Goal: Task Accomplishment & Management: Manage account settings

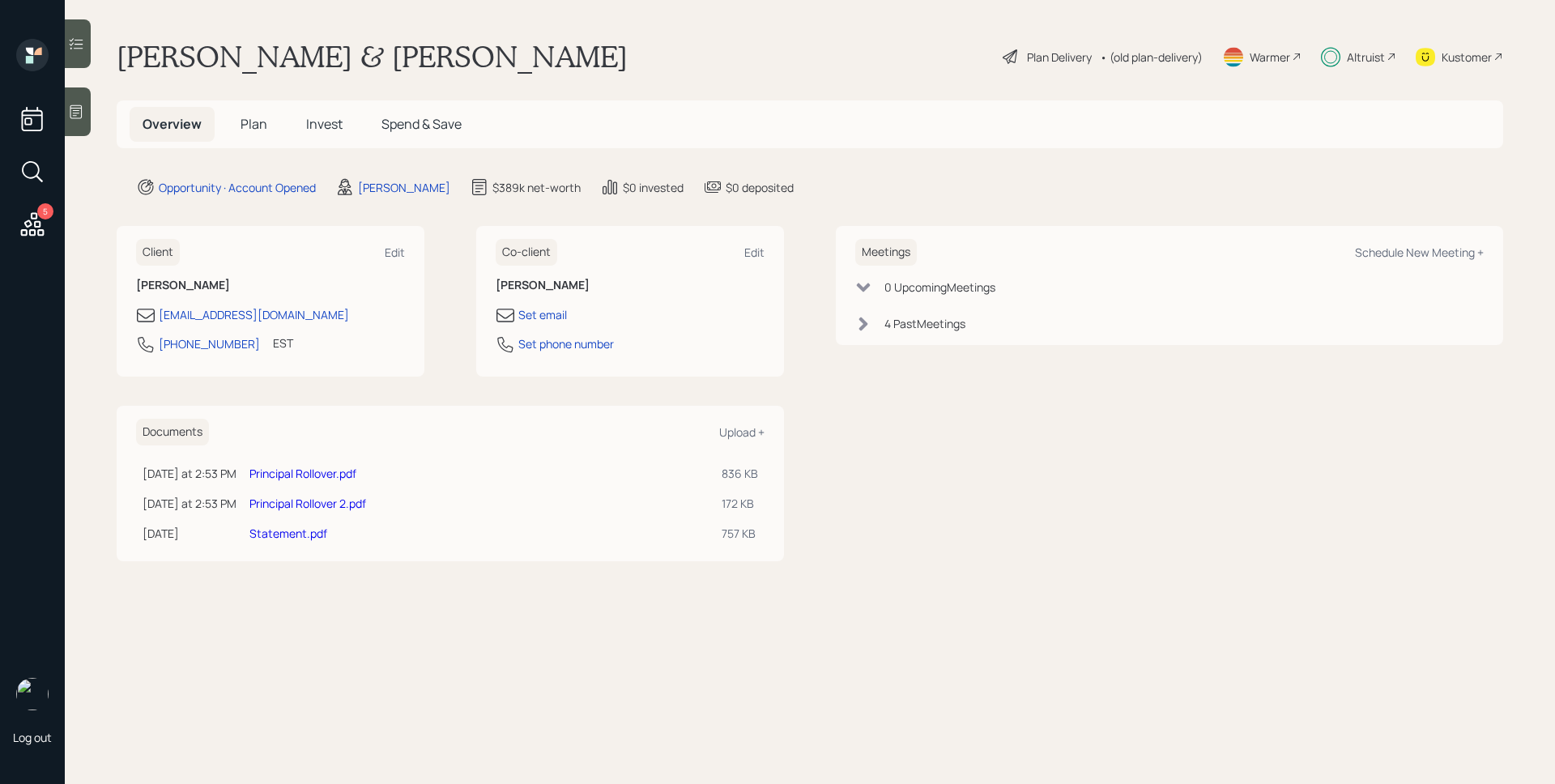
click at [39, 220] on icon at bounding box center [32, 223] width 23 height 23
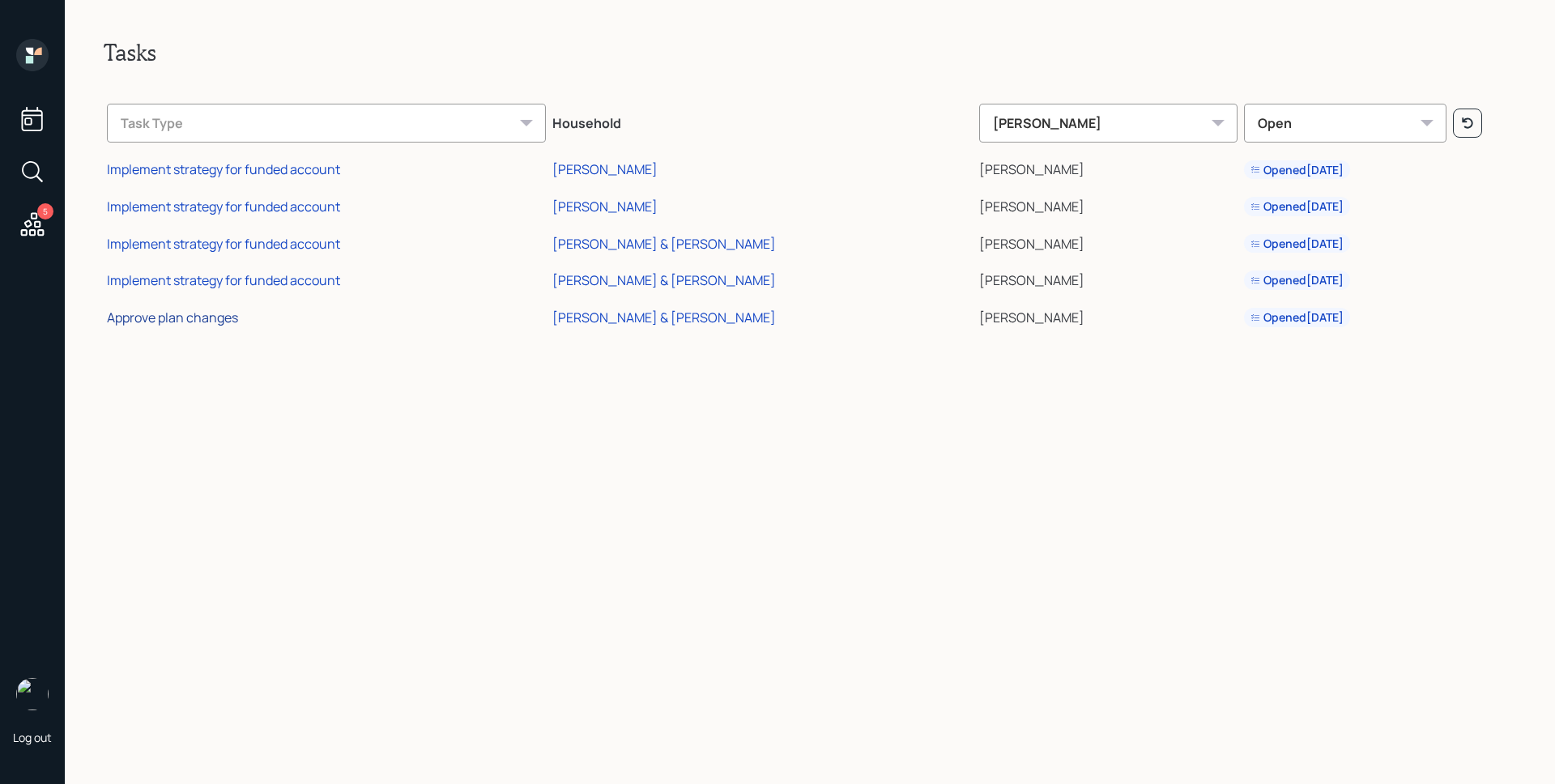
click at [185, 316] on div "Approve plan changes" at bounding box center [172, 317] width 131 height 18
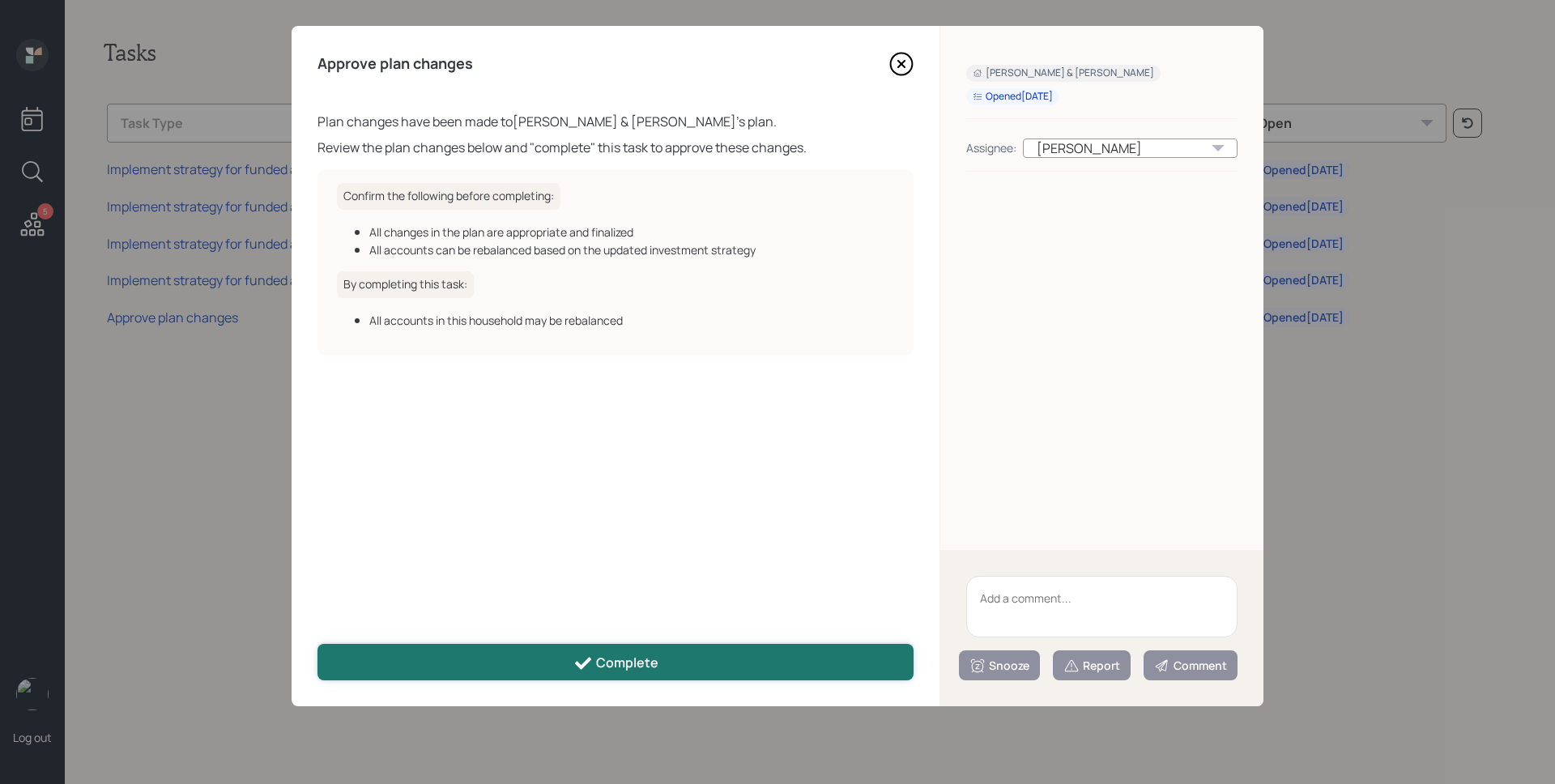
click at [702, 664] on button "Complete" at bounding box center [615, 661] width 596 height 37
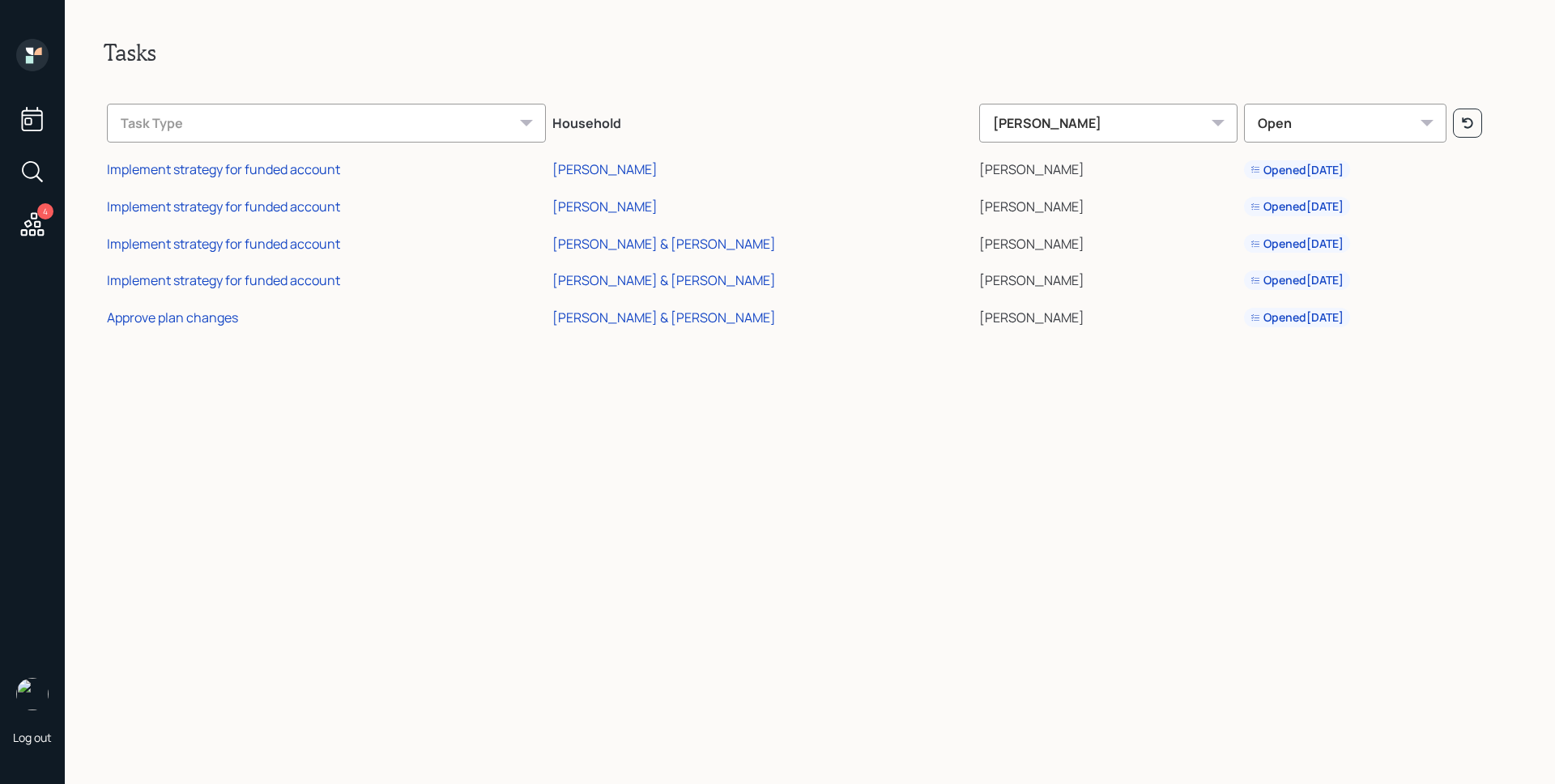
click at [197, 173] on div "Implement strategy for funded account" at bounding box center [223, 169] width 233 height 18
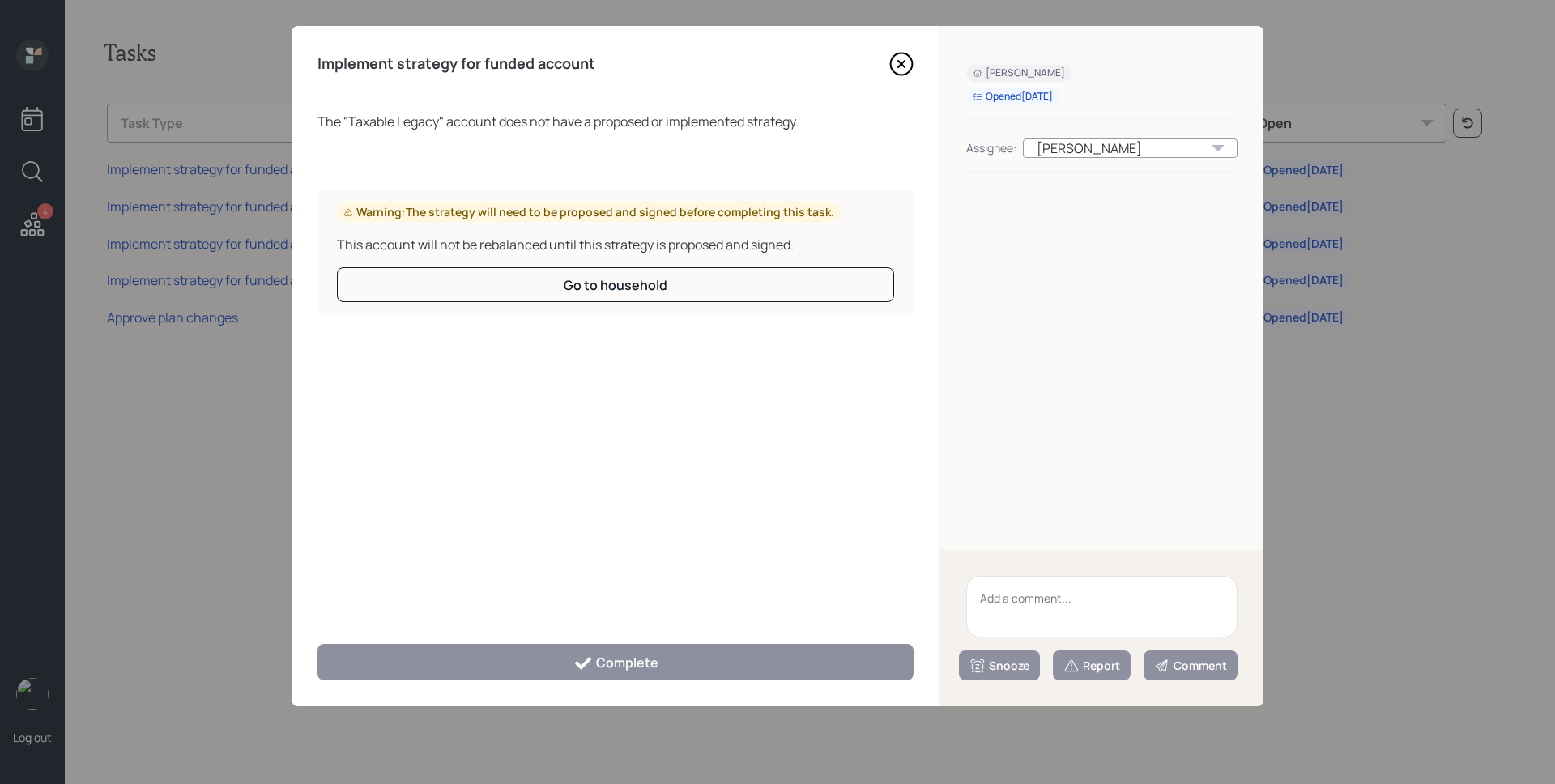
click at [1072, 589] on textarea at bounding box center [1102, 607] width 272 height 62
click at [1036, 603] on textarea "legacy account" at bounding box center [1102, 607] width 272 height 62
type textarea "legacy account"
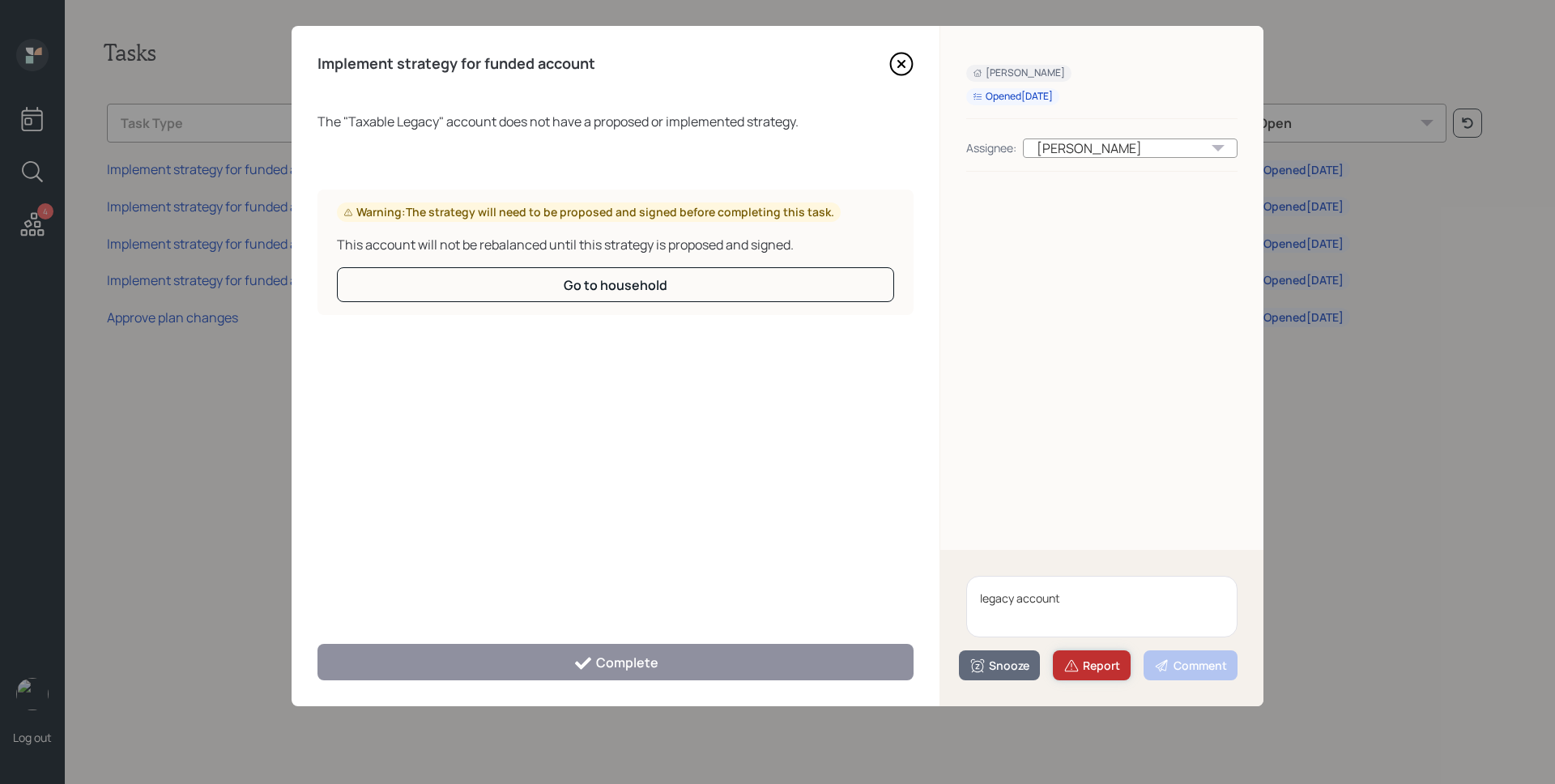
click at [1102, 669] on div "Report" at bounding box center [1091, 665] width 57 height 16
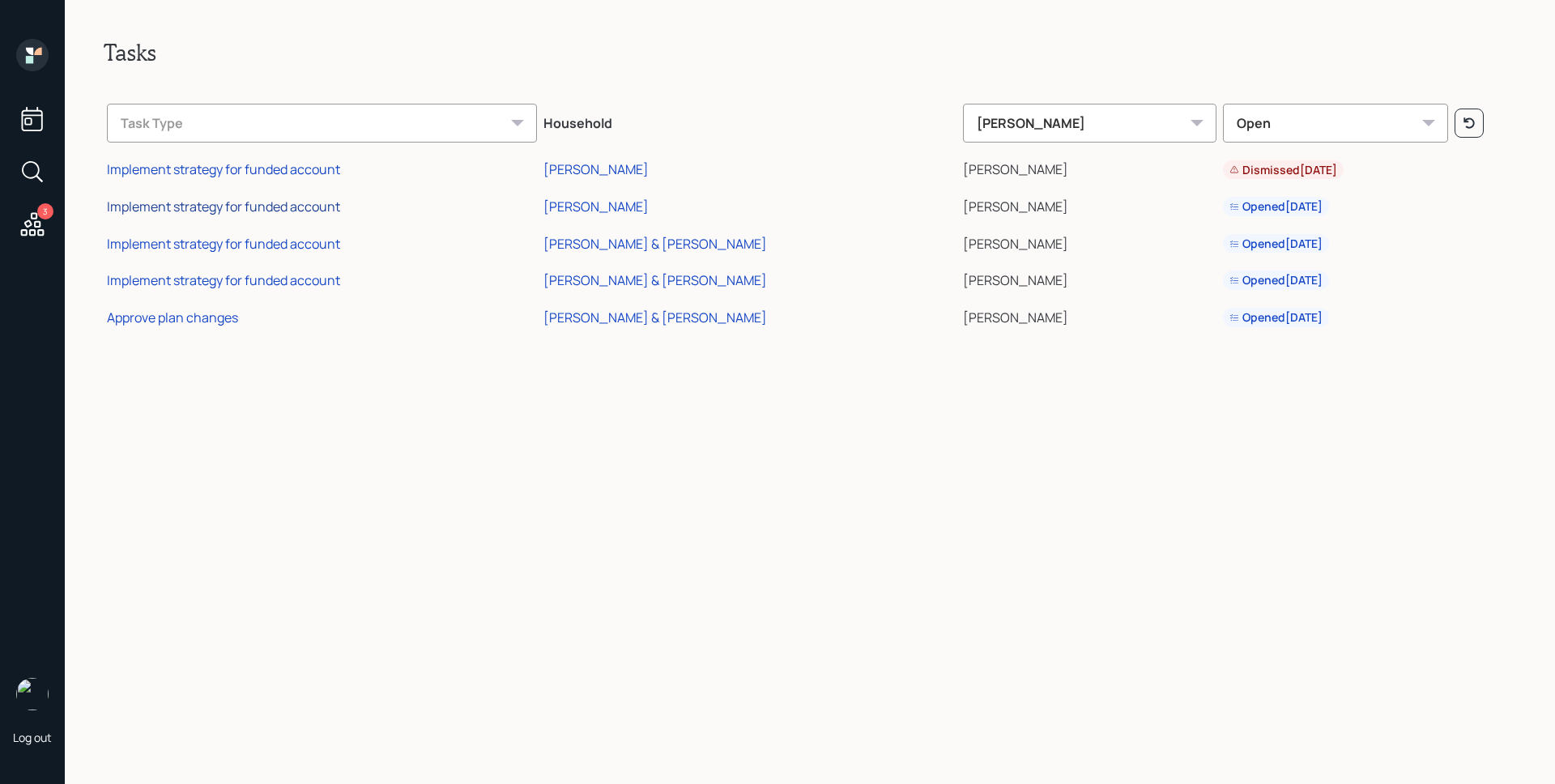
click at [296, 210] on div "Implement strategy for funded account" at bounding box center [223, 206] width 233 height 18
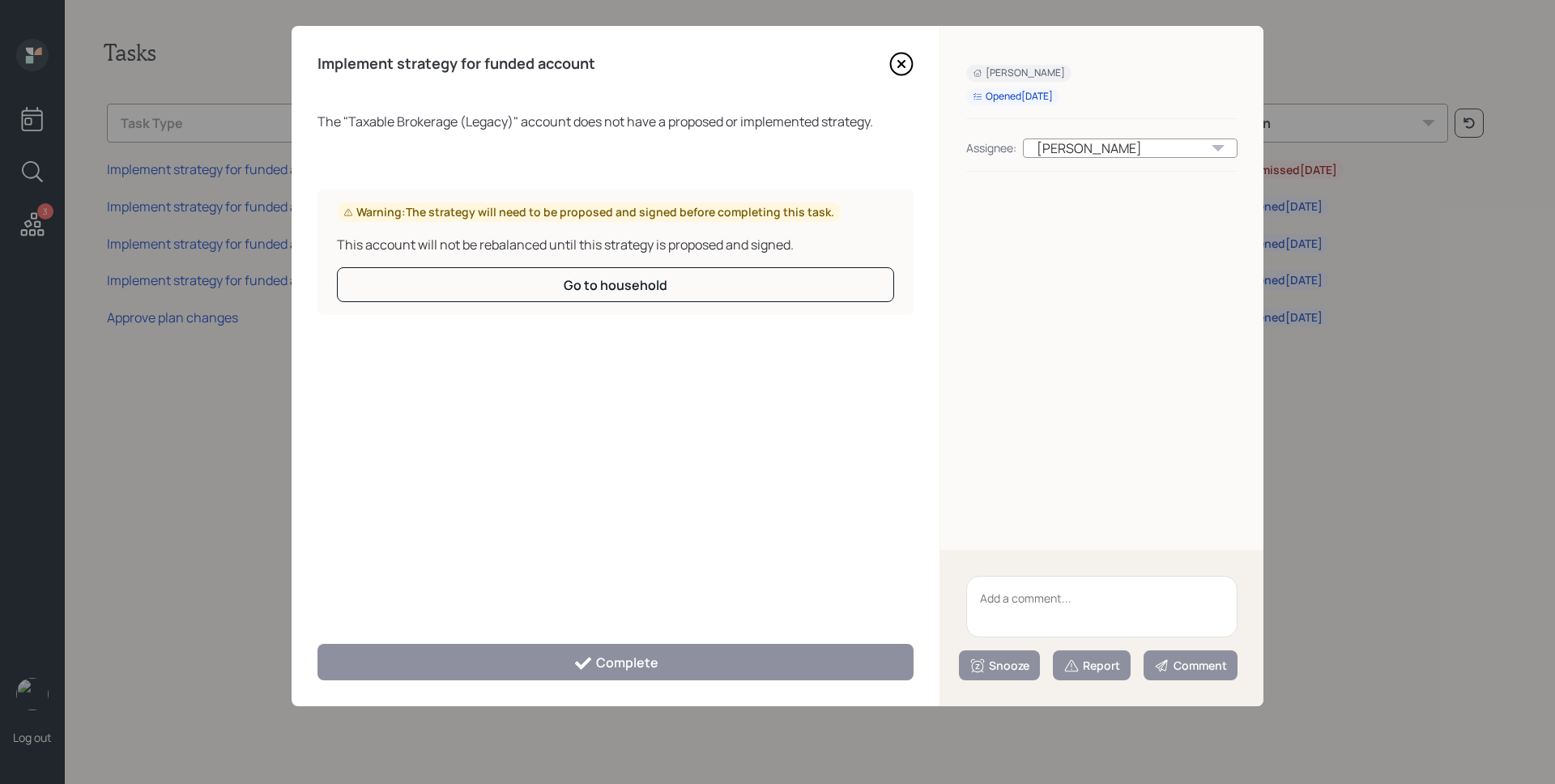
click at [1055, 596] on textarea at bounding box center [1102, 607] width 272 height 62
paste textarea "legacy account"
type textarea "legacy account"
click at [1099, 658] on div "Report" at bounding box center [1091, 665] width 57 height 16
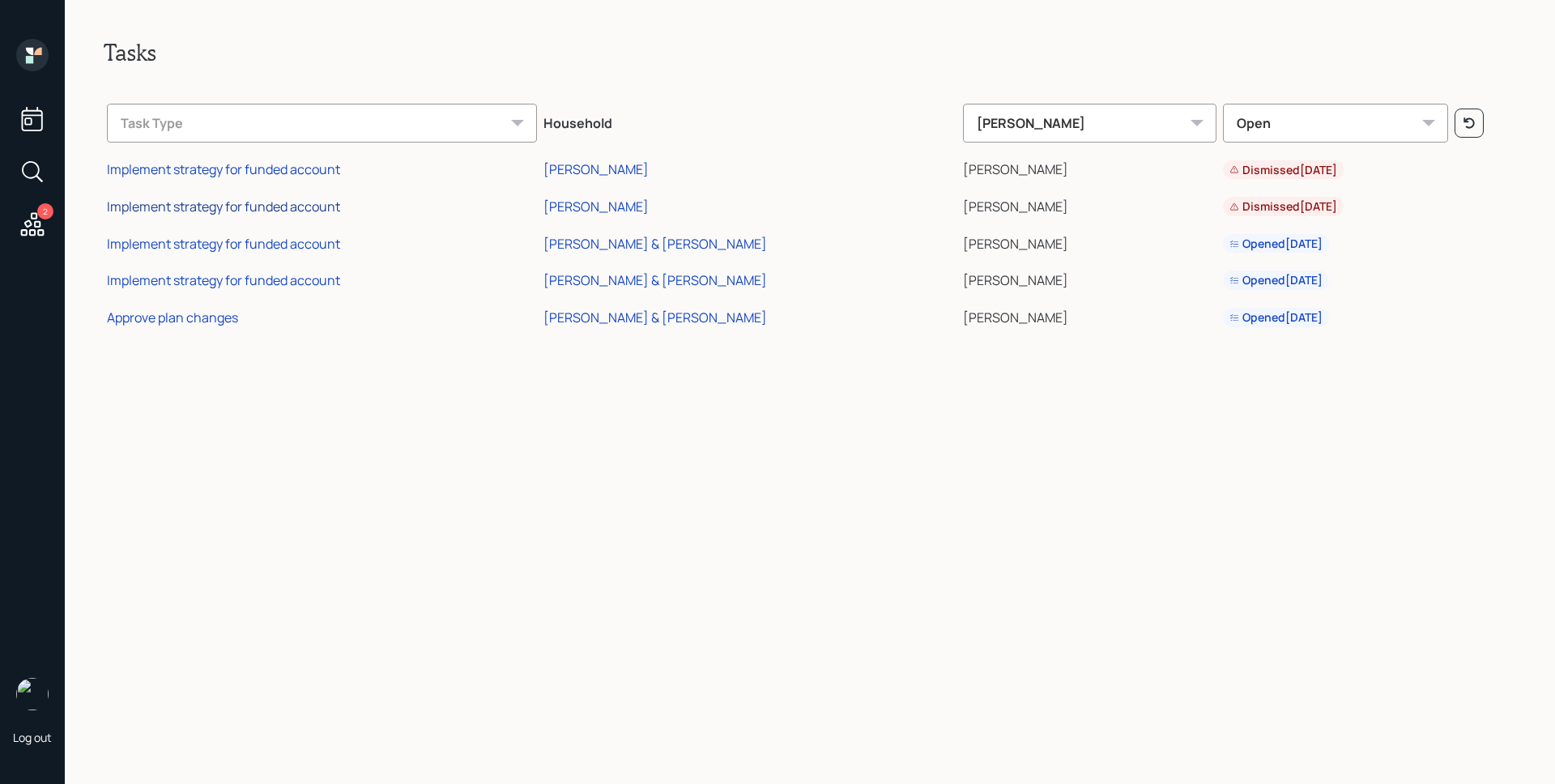
click at [265, 214] on div "Implement strategy for funded account" at bounding box center [223, 206] width 233 height 18
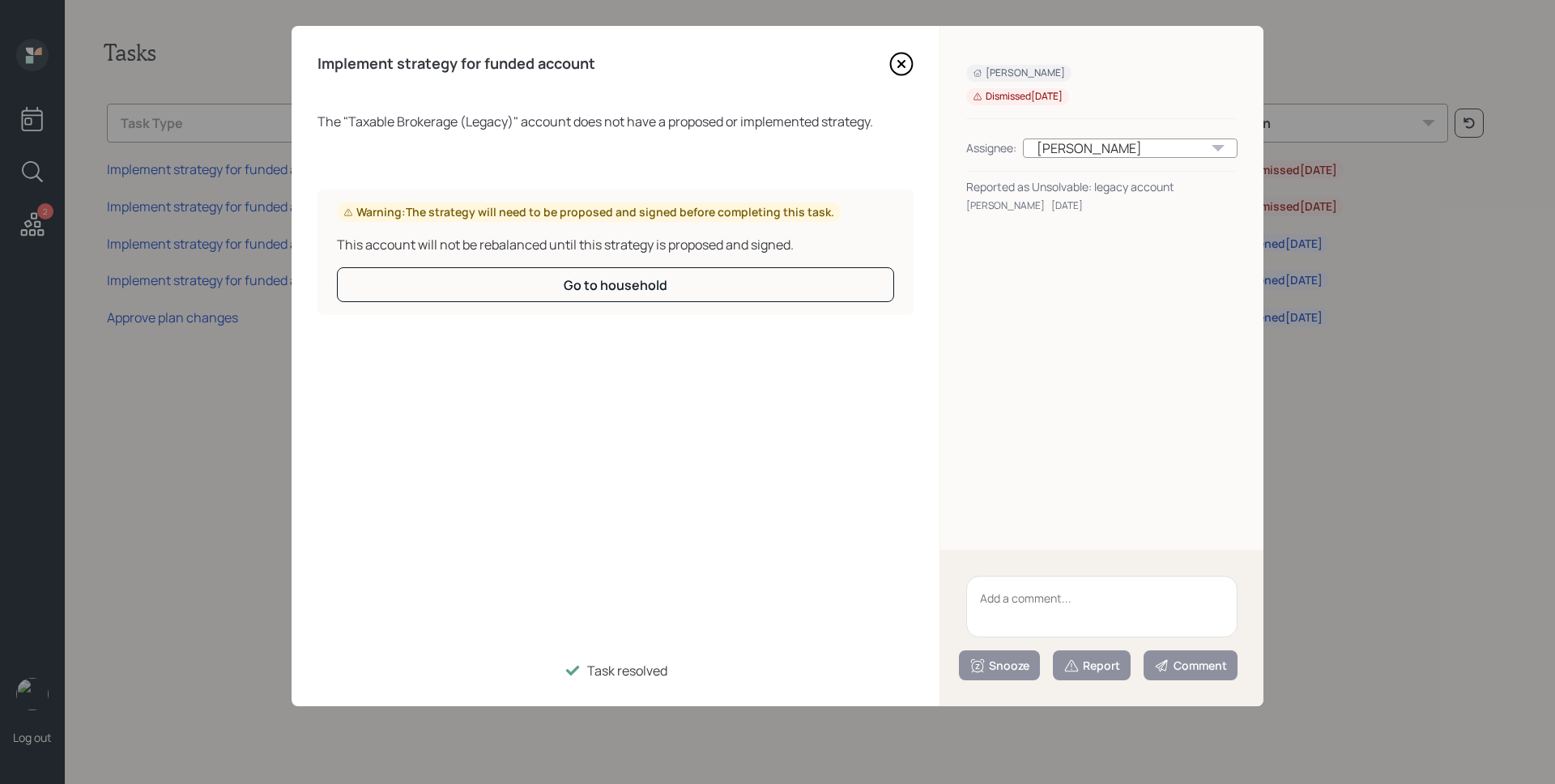
click at [895, 69] on icon at bounding box center [901, 64] width 24 height 24
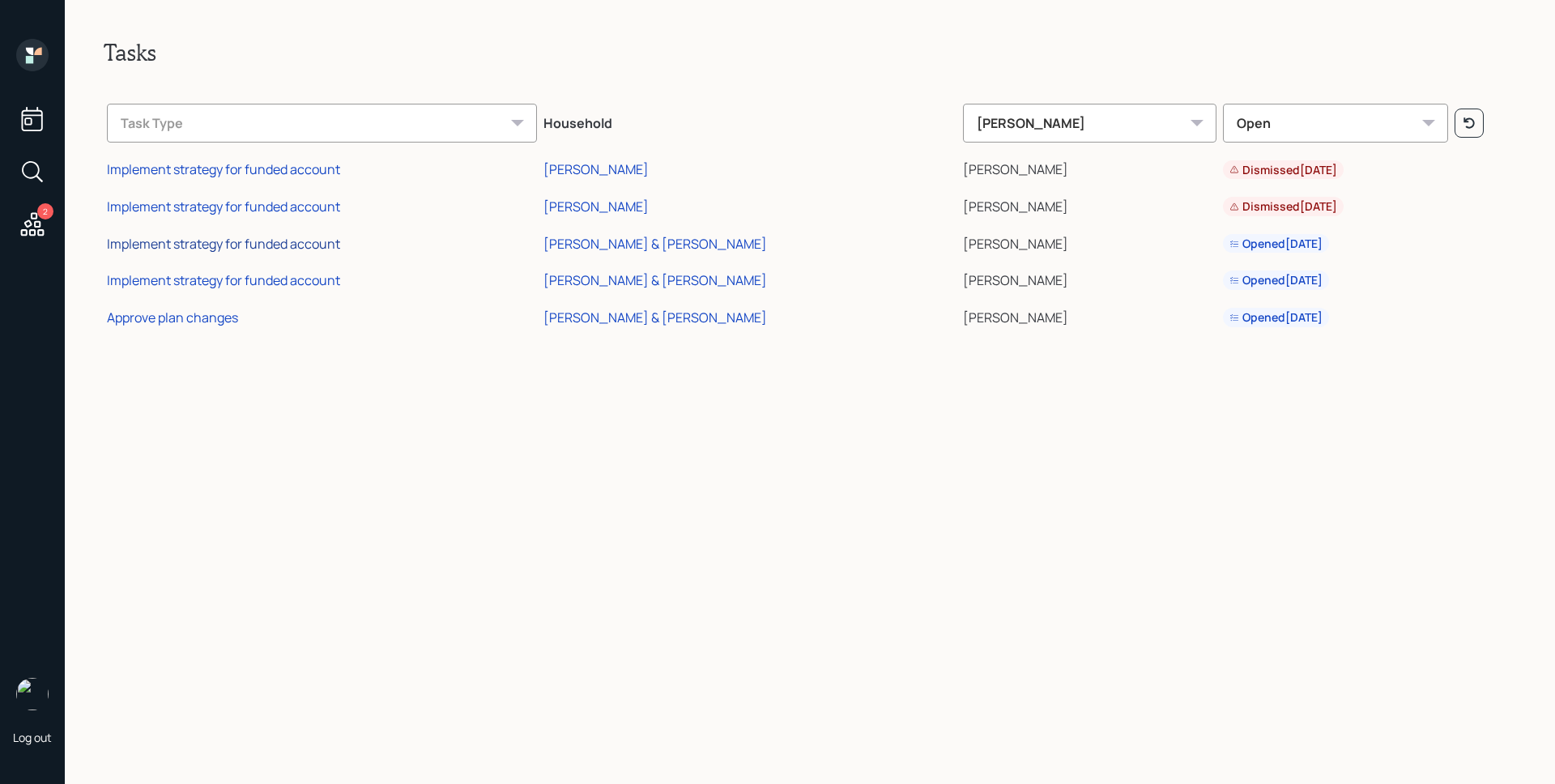
click at [308, 244] on div "Implement strategy for funded account" at bounding box center [223, 244] width 233 height 18
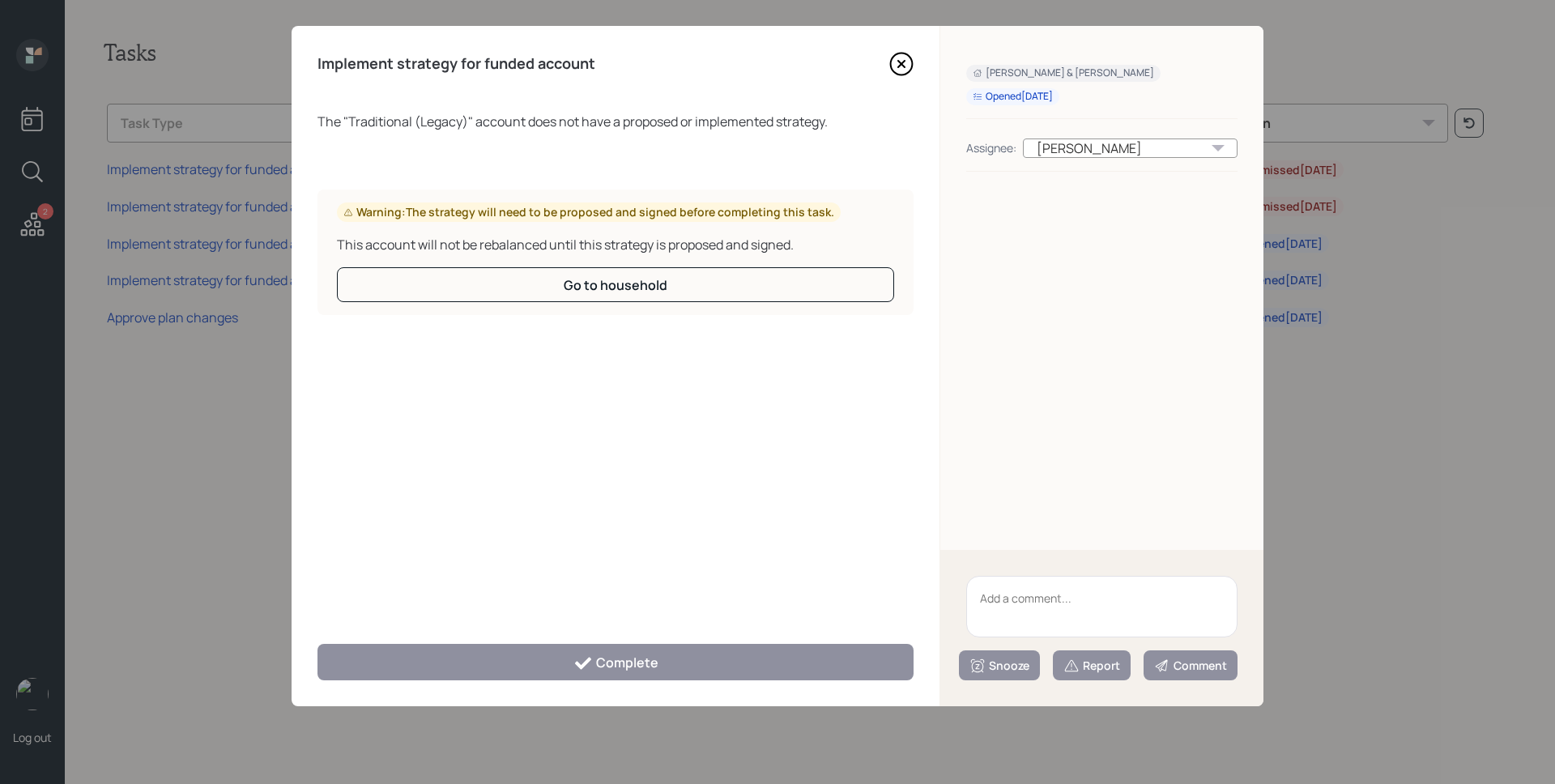
click at [1043, 585] on textarea at bounding box center [1102, 607] width 272 height 62
paste textarea "legacy account"
type textarea "legacy account"
click at [1100, 667] on div "Report" at bounding box center [1091, 665] width 57 height 16
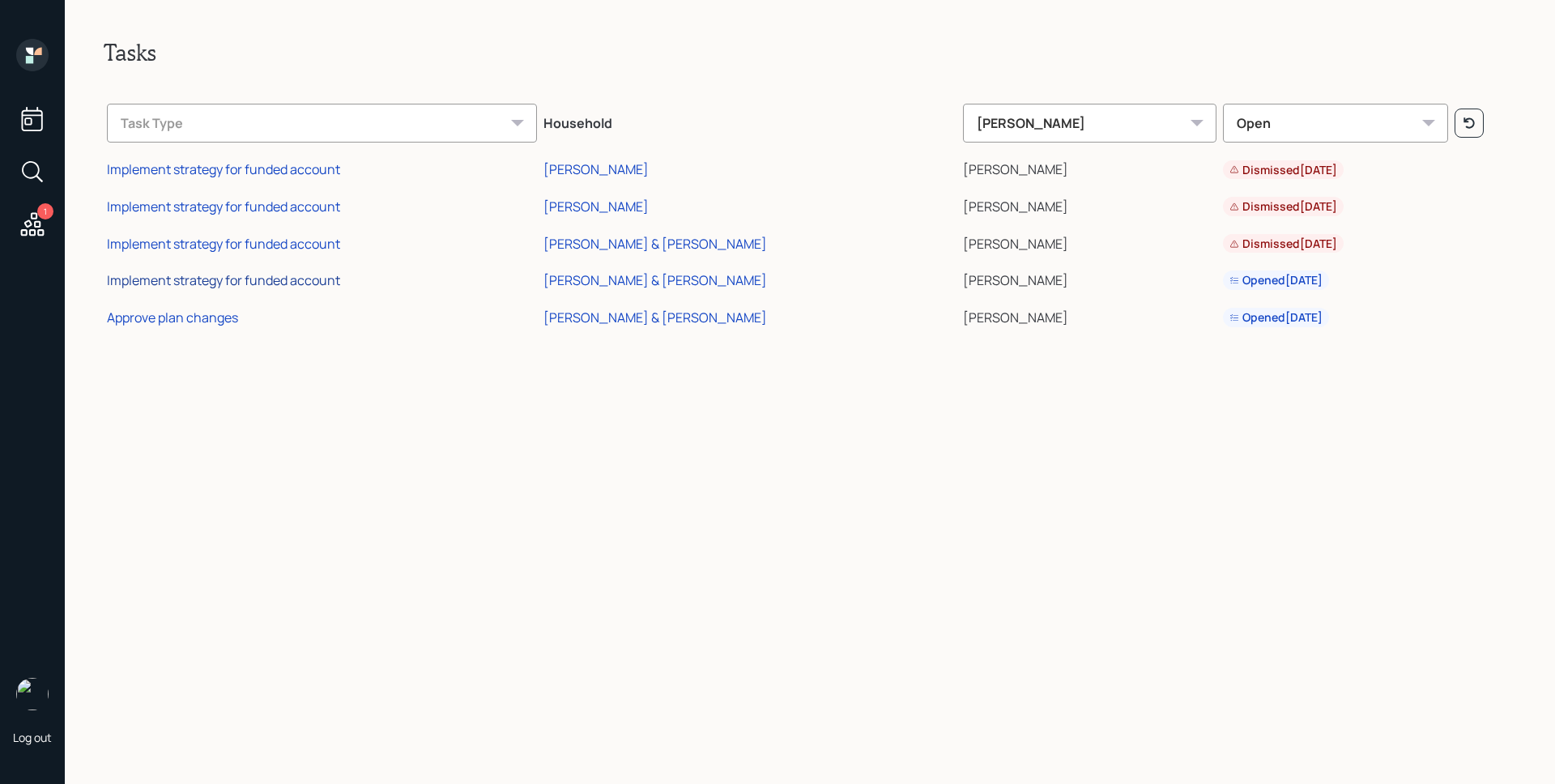
click at [307, 283] on div "Implement strategy for funded account" at bounding box center [223, 280] width 233 height 18
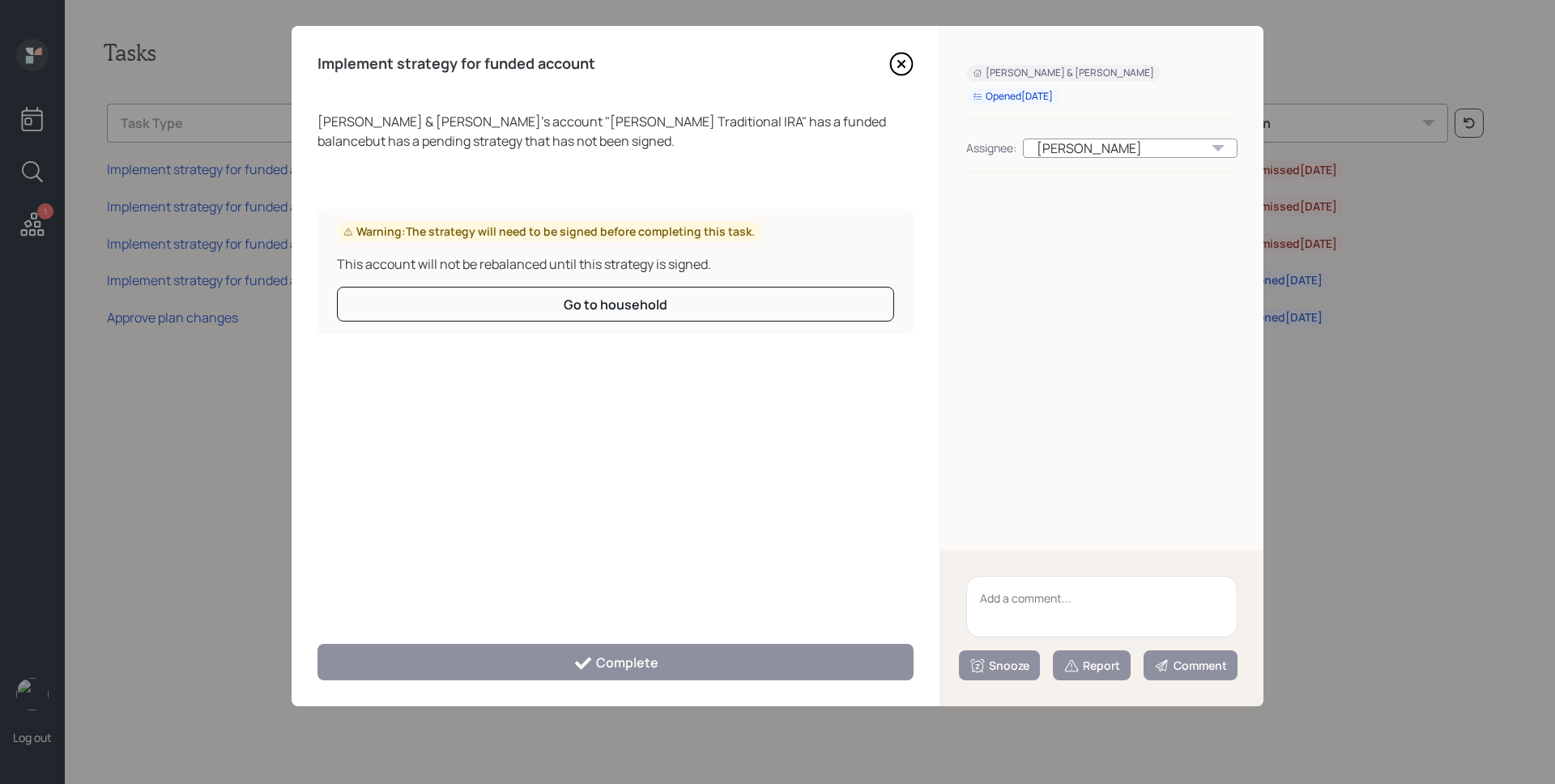
click at [1118, 605] on textarea at bounding box center [1102, 607] width 272 height 62
type textarea "waiting for signature on ips"
click at [1022, 667] on div "Snooze" at bounding box center [1000, 665] width 60 height 16
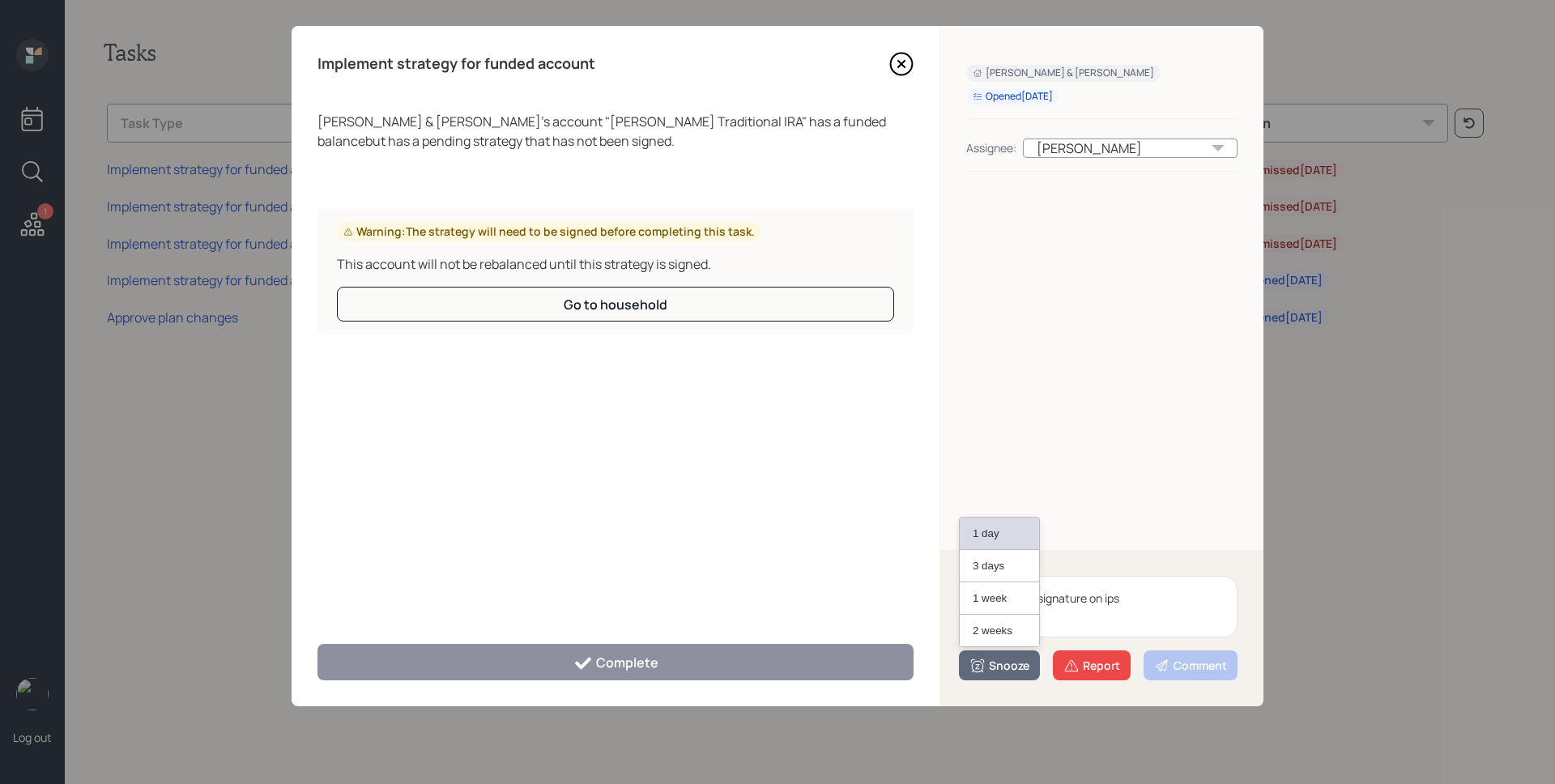
click at [1015, 530] on button "1 day" at bounding box center [999, 533] width 80 height 33
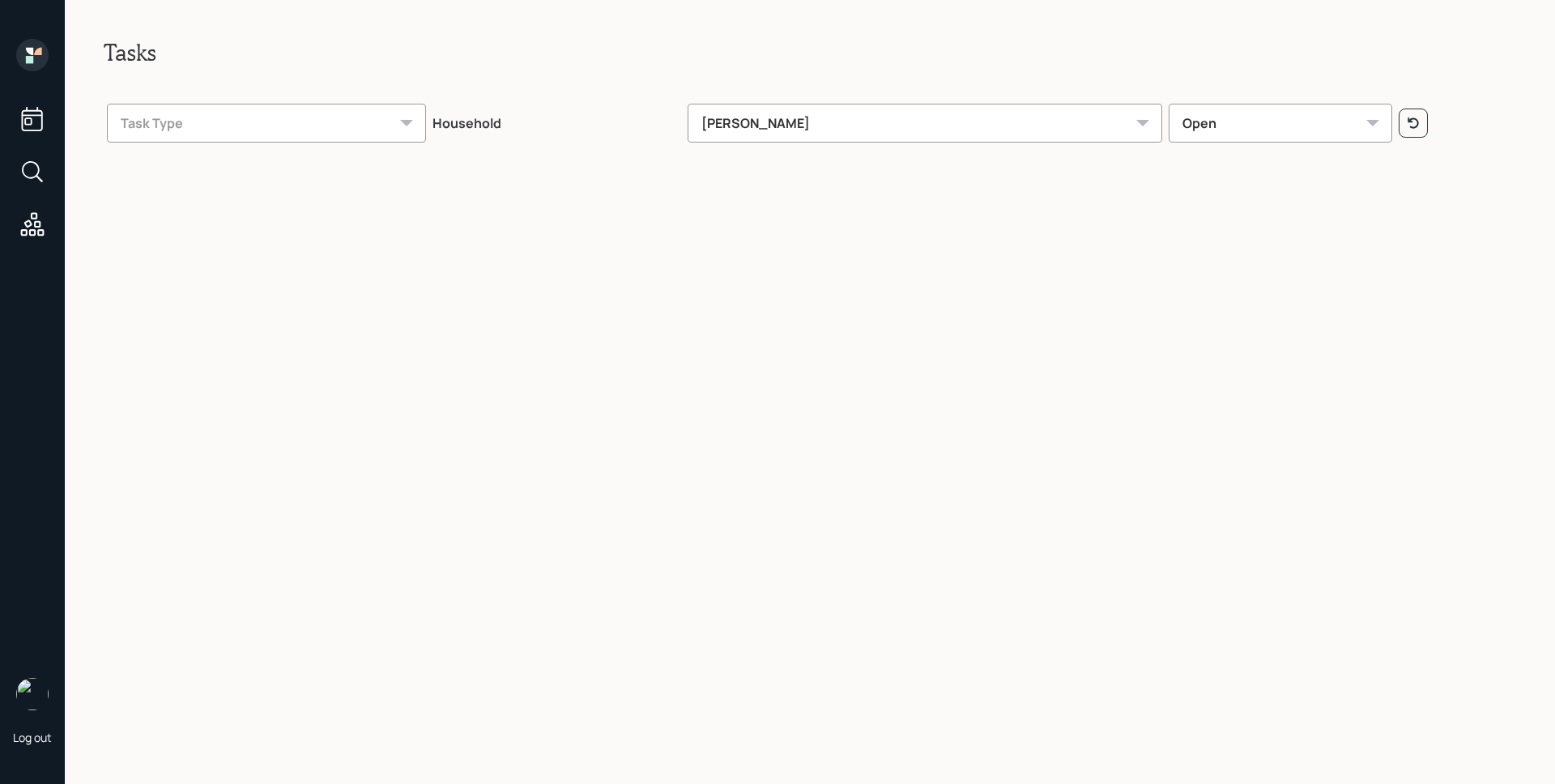
click at [33, 55] on icon at bounding box center [32, 54] width 33 height 33
